Goal: Find specific page/section: Find specific page/section

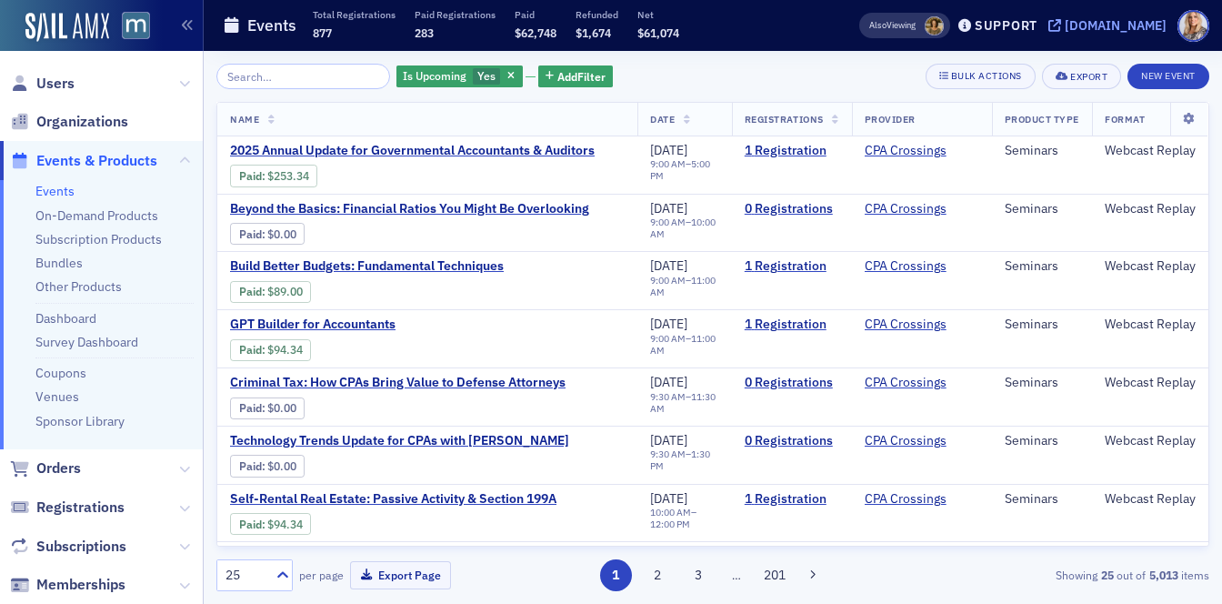
click at [1132, 28] on div "[DOMAIN_NAME]" at bounding box center [1115, 25] width 102 height 16
click at [413, 346] on icon at bounding box center [405, 350] width 16 height 11
